Goal: Book appointment/travel/reservation

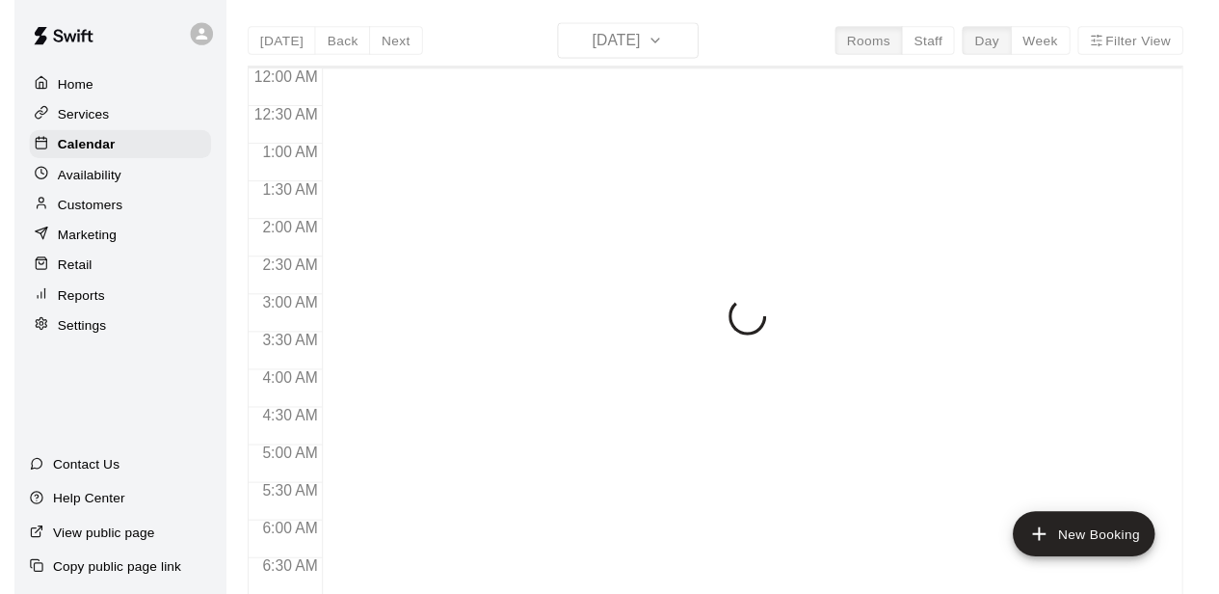
scroll to position [1081, 0]
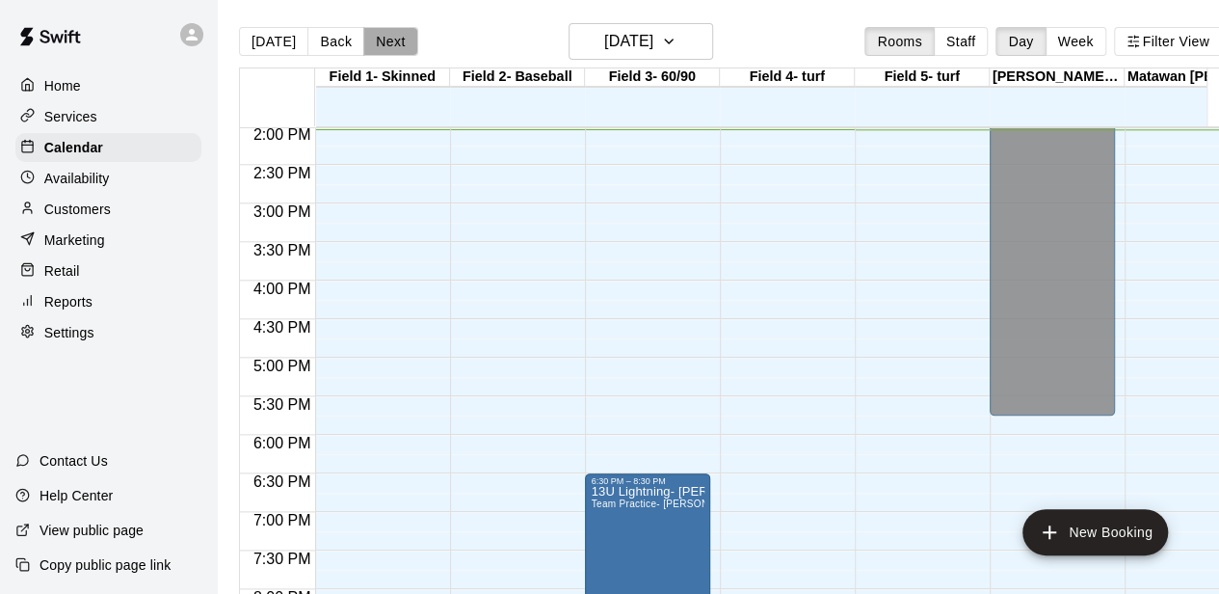
click at [379, 39] on button "Next" at bounding box center [390, 41] width 54 height 29
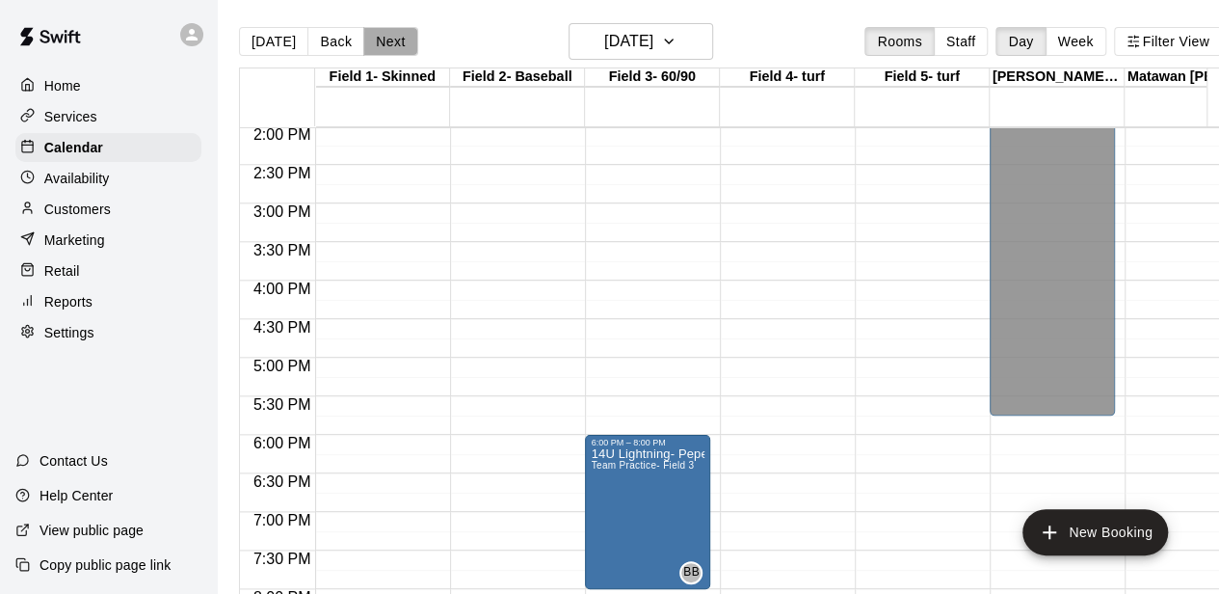
click at [379, 39] on button "Next" at bounding box center [390, 41] width 54 height 29
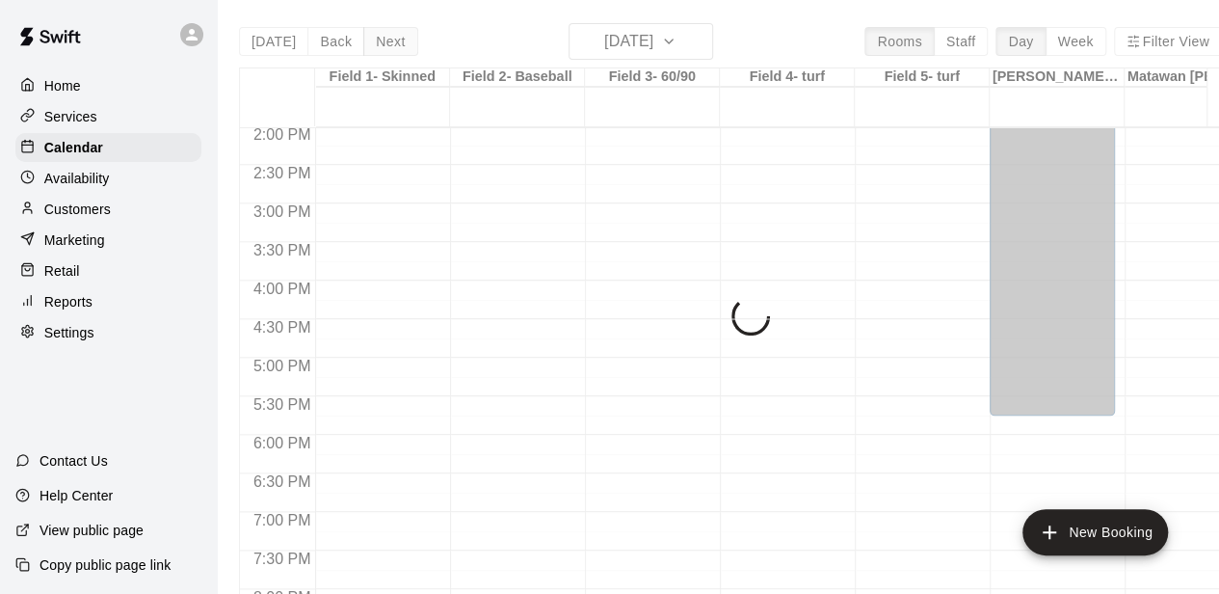
click at [379, 39] on div "[DATE] Back [DATE][DATE] Rooms Staff Day Week Filter View Field 1- Skinned 13 W…" at bounding box center [730, 320] width 983 height 594
click at [379, 39] on button "Next" at bounding box center [390, 41] width 54 height 29
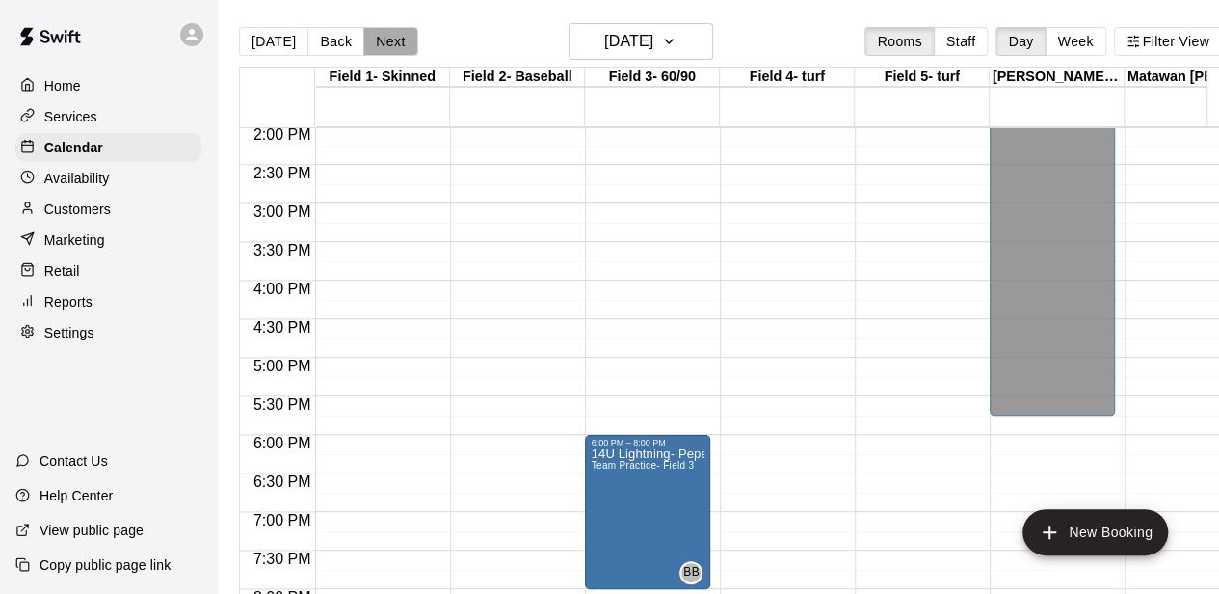
click at [379, 39] on button "Next" at bounding box center [390, 41] width 54 height 29
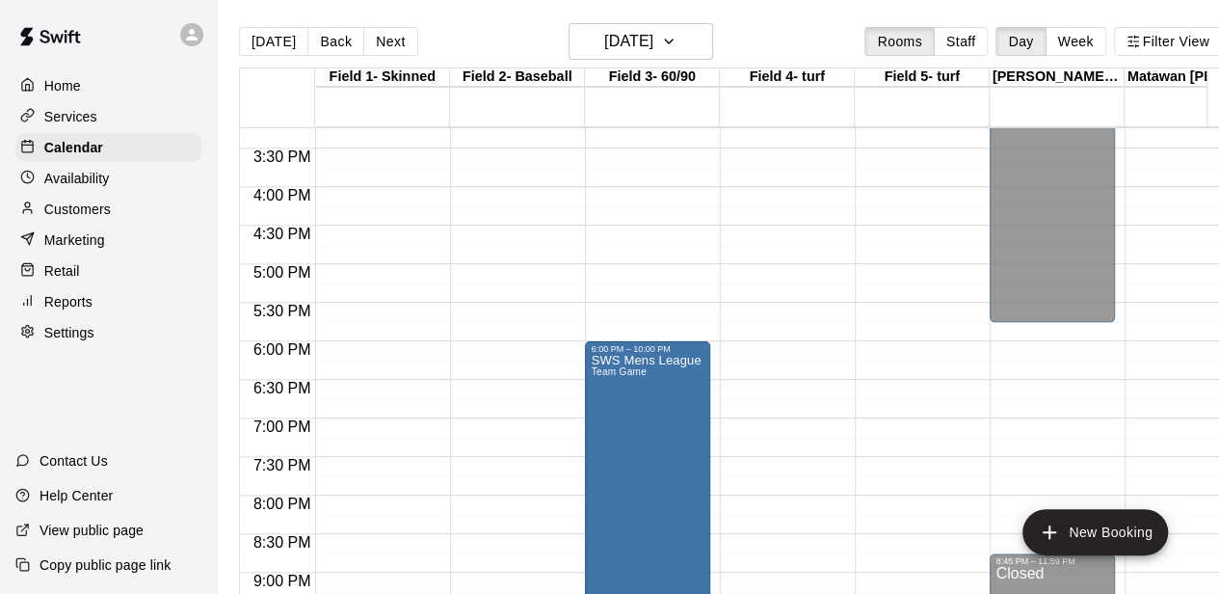
scroll to position [1170, 0]
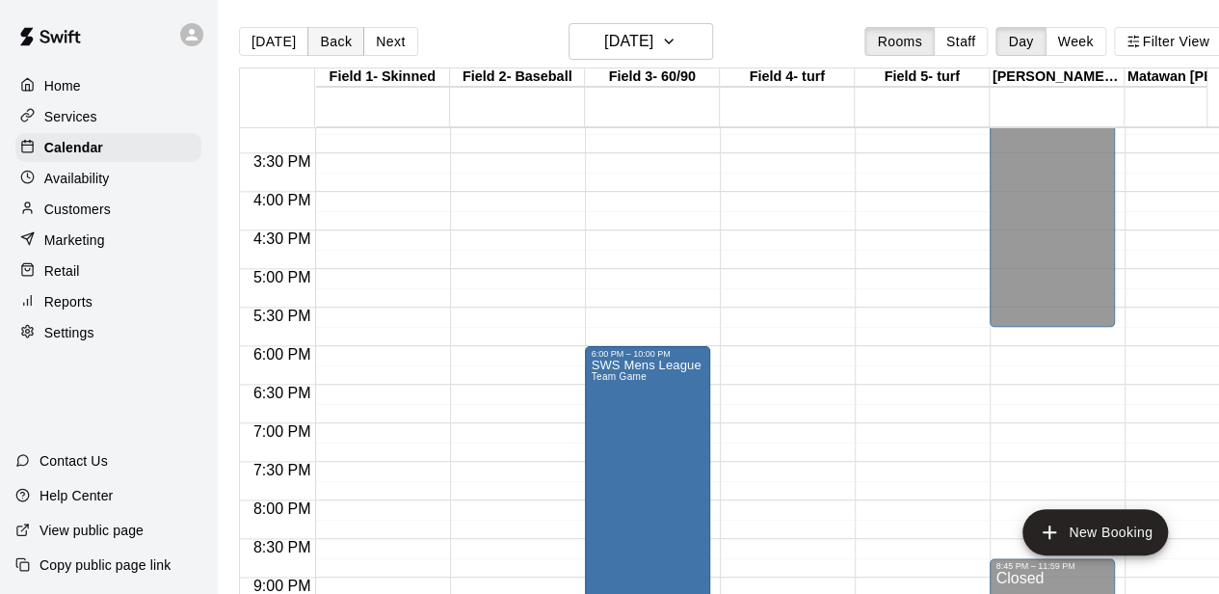
click at [342, 40] on button "Back" at bounding box center [335, 41] width 57 height 29
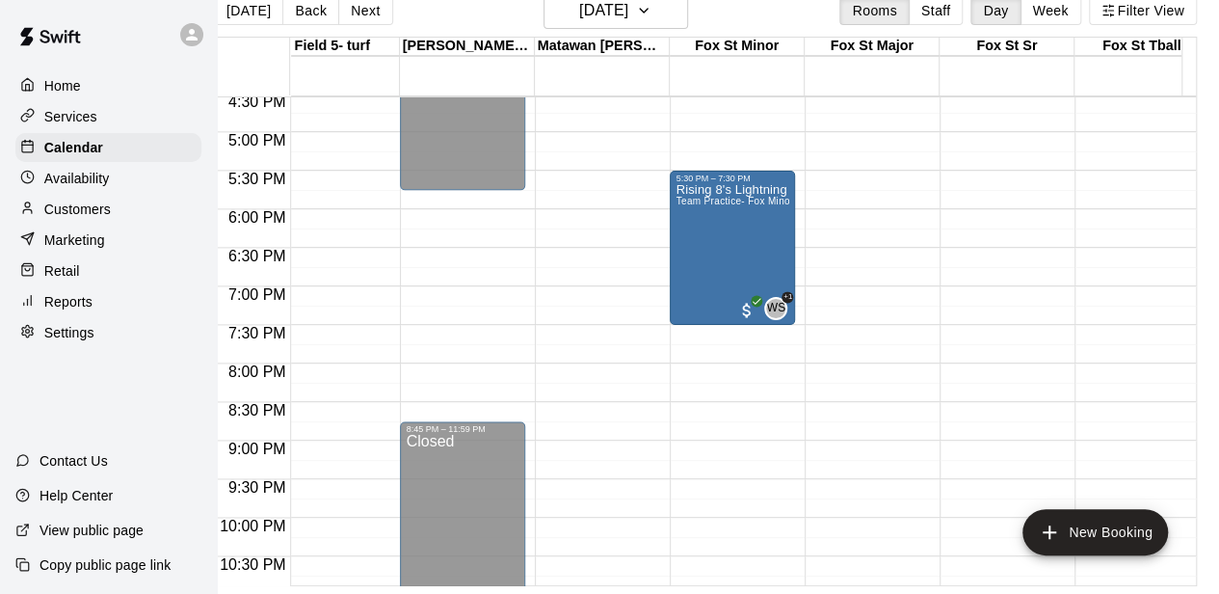
scroll to position [0, 567]
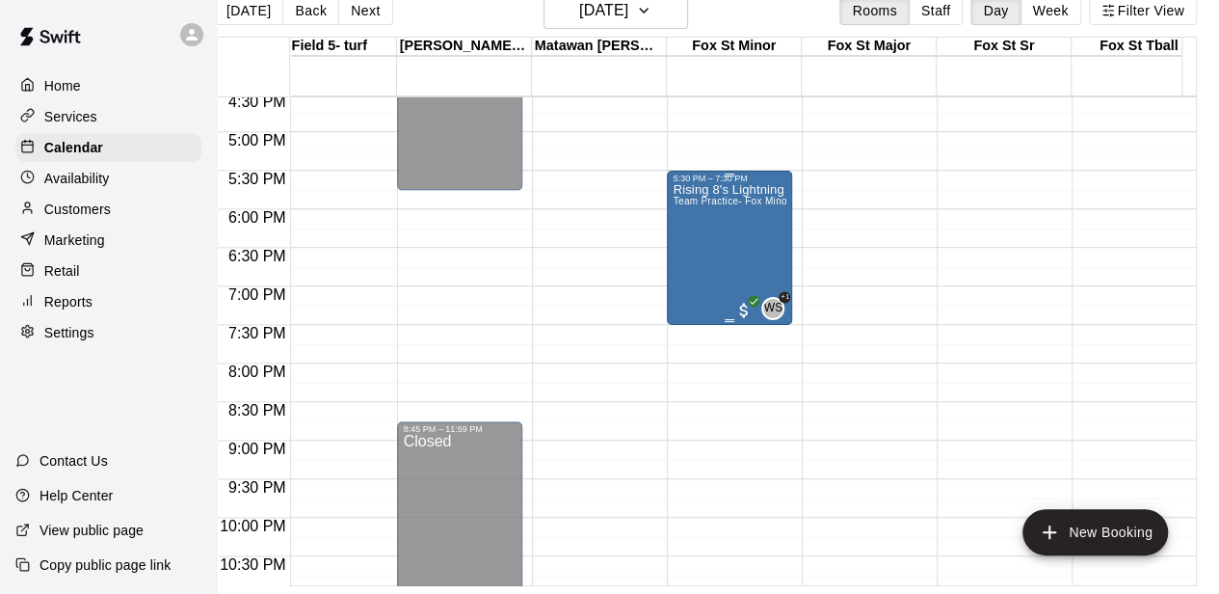
click at [744, 239] on div "Rising 8's Lightning Practice Team Practice- Fox Minor" at bounding box center [730, 480] width 114 height 594
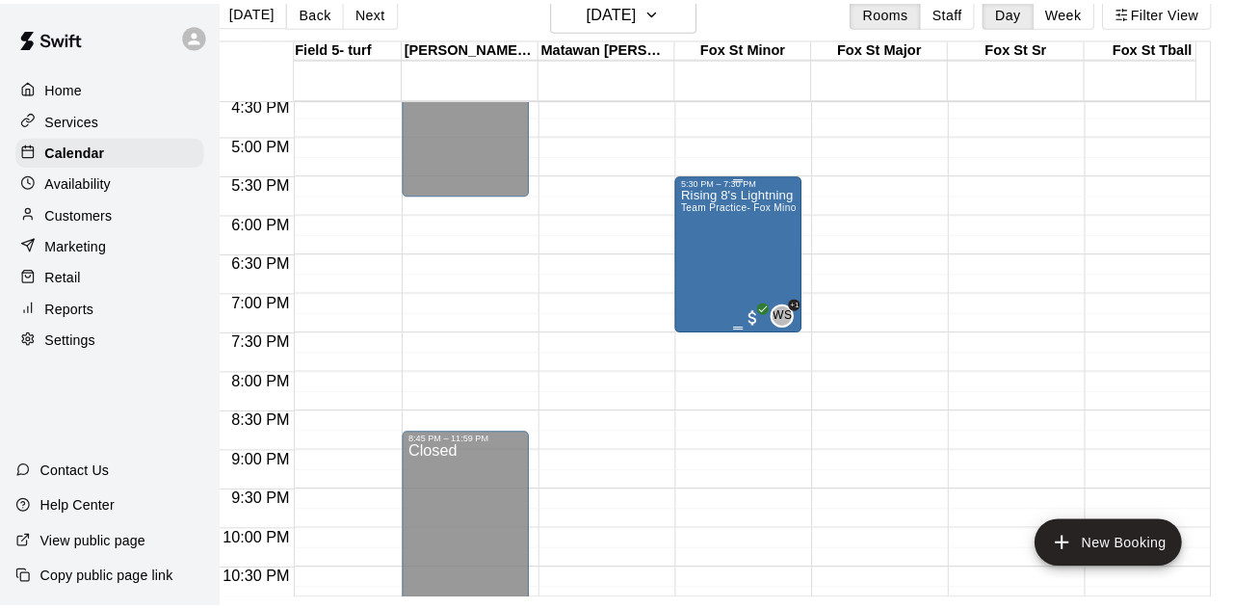
scroll to position [31, 22]
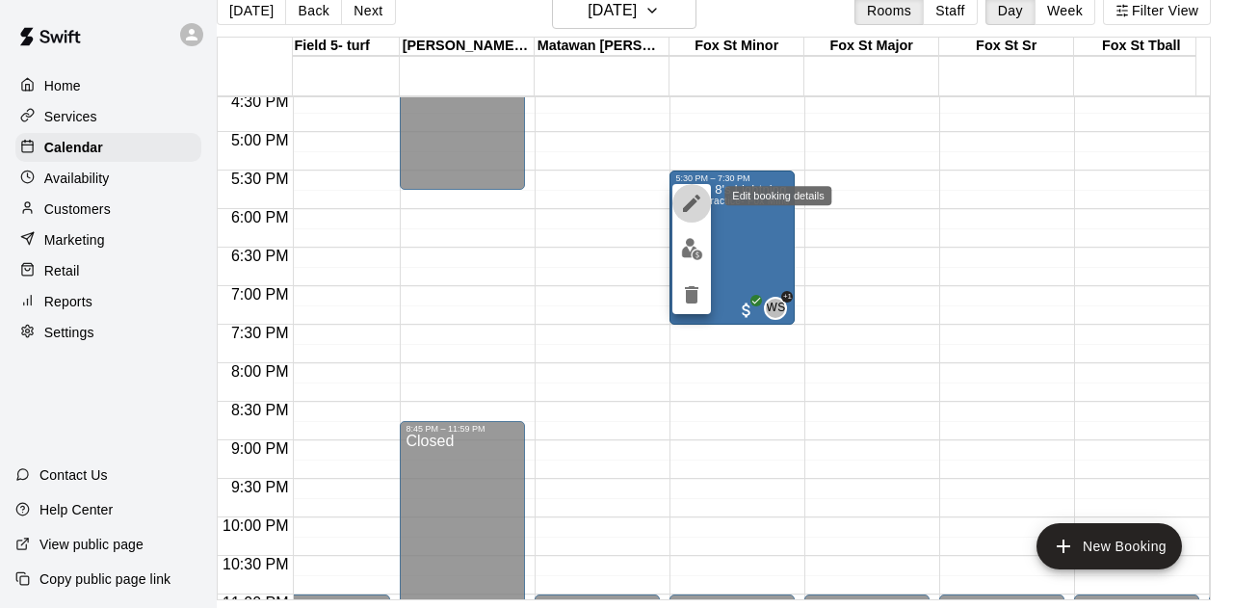
click at [692, 198] on icon "edit" at bounding box center [691, 203] width 23 height 23
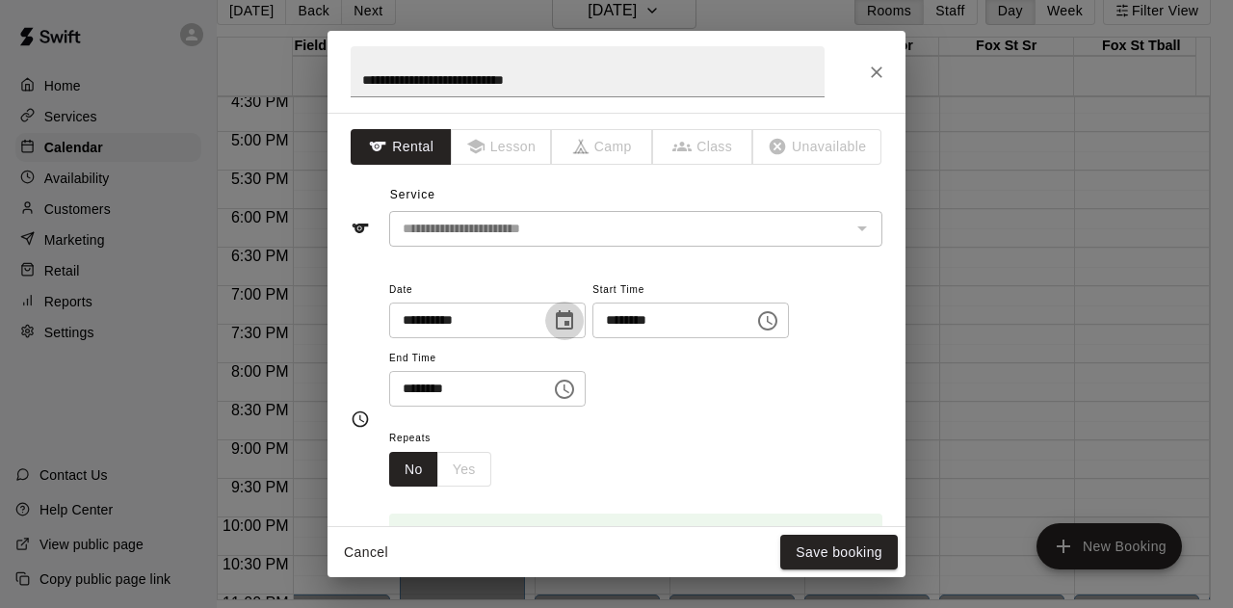
click at [576, 323] on icon "Choose date, selected date is Aug 14, 2025" at bounding box center [564, 320] width 23 height 23
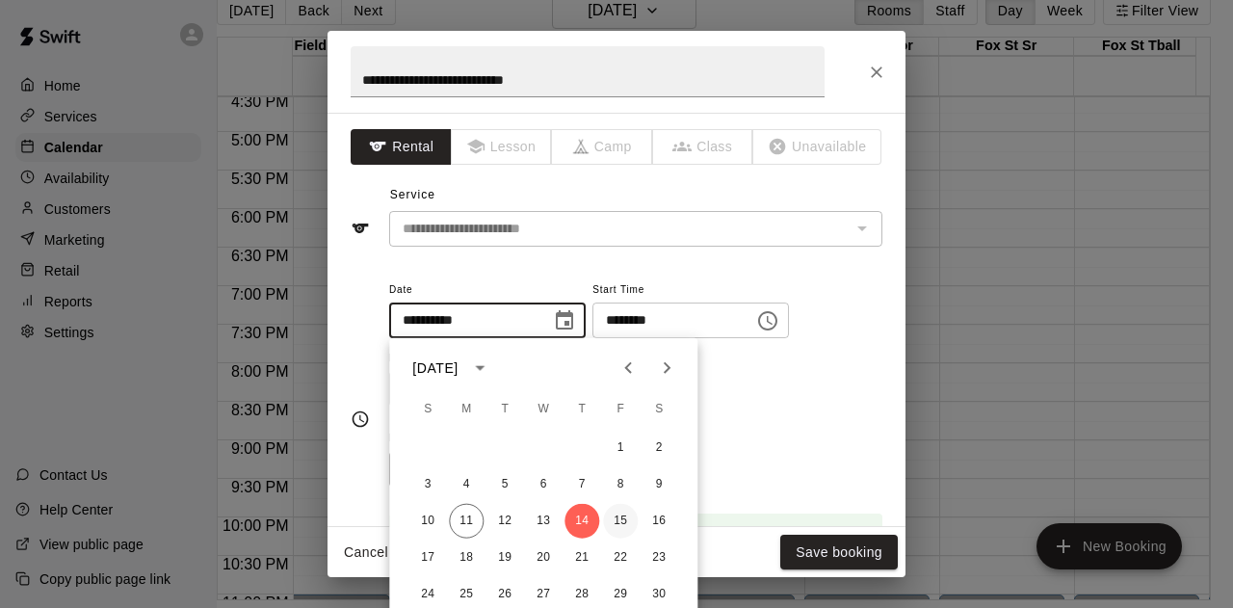
click at [630, 529] on button "15" at bounding box center [620, 521] width 35 height 35
type input "**********"
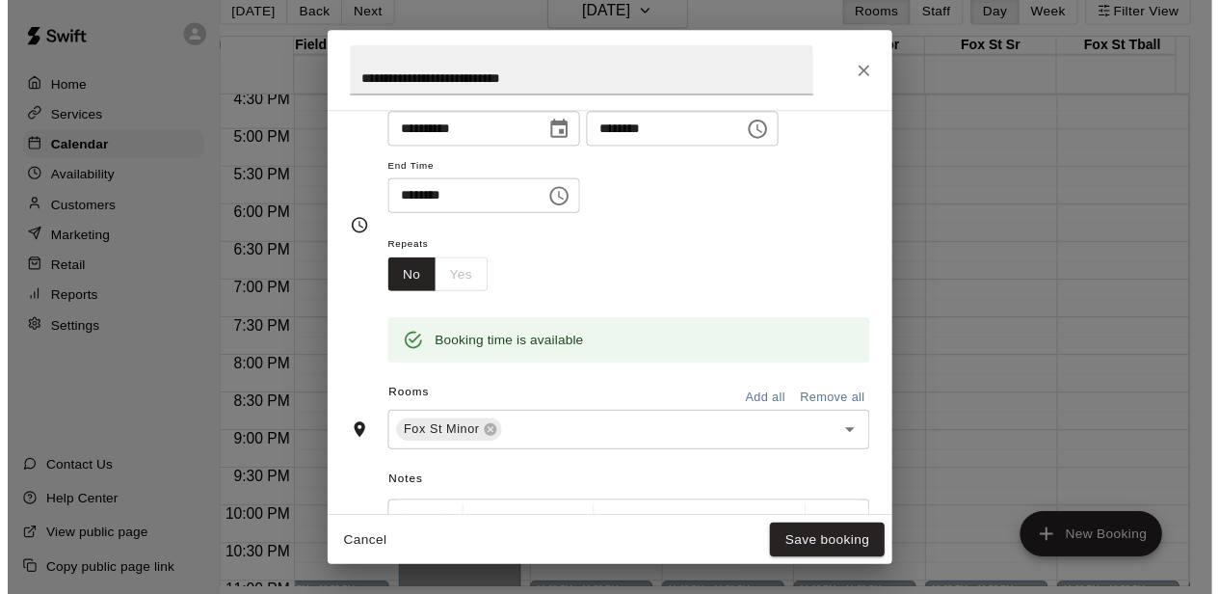
scroll to position [193, 0]
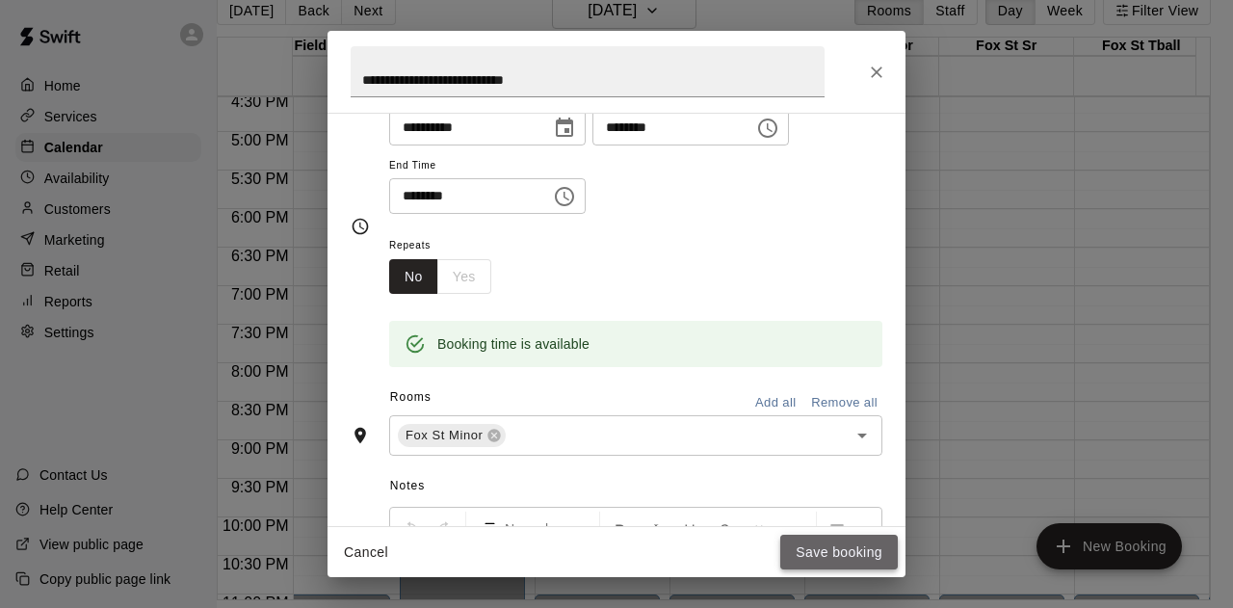
click at [830, 552] on button "Save booking" at bounding box center [839, 553] width 118 height 36
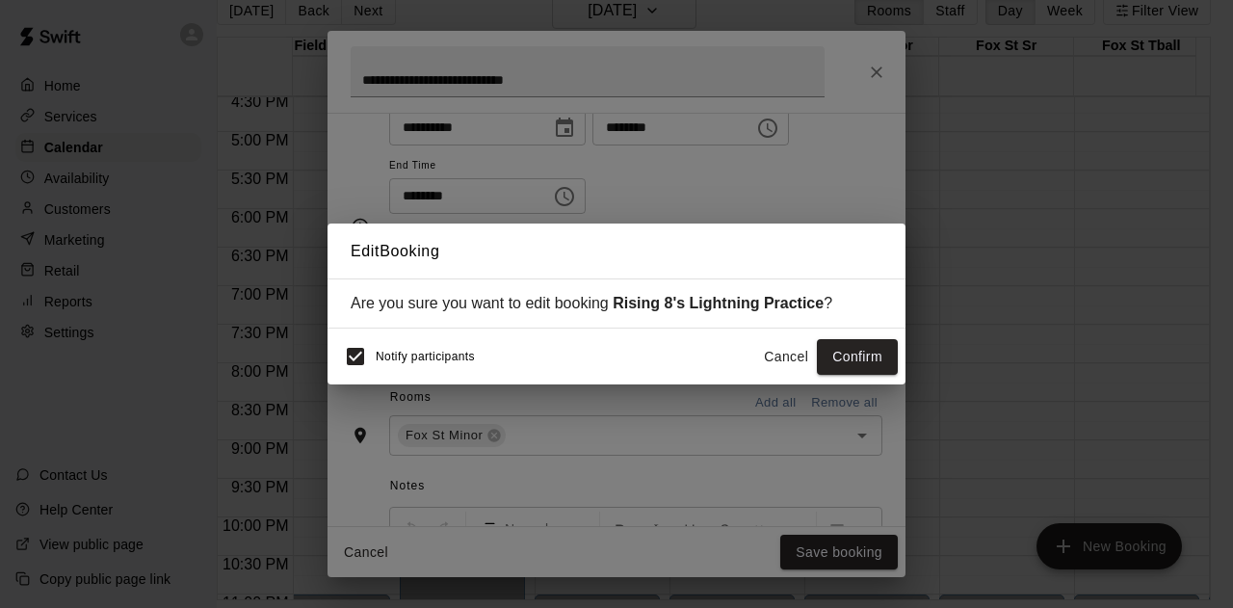
click at [856, 360] on button "Confirm" at bounding box center [857, 357] width 81 height 36
